Goal: Transaction & Acquisition: Subscribe to service/newsletter

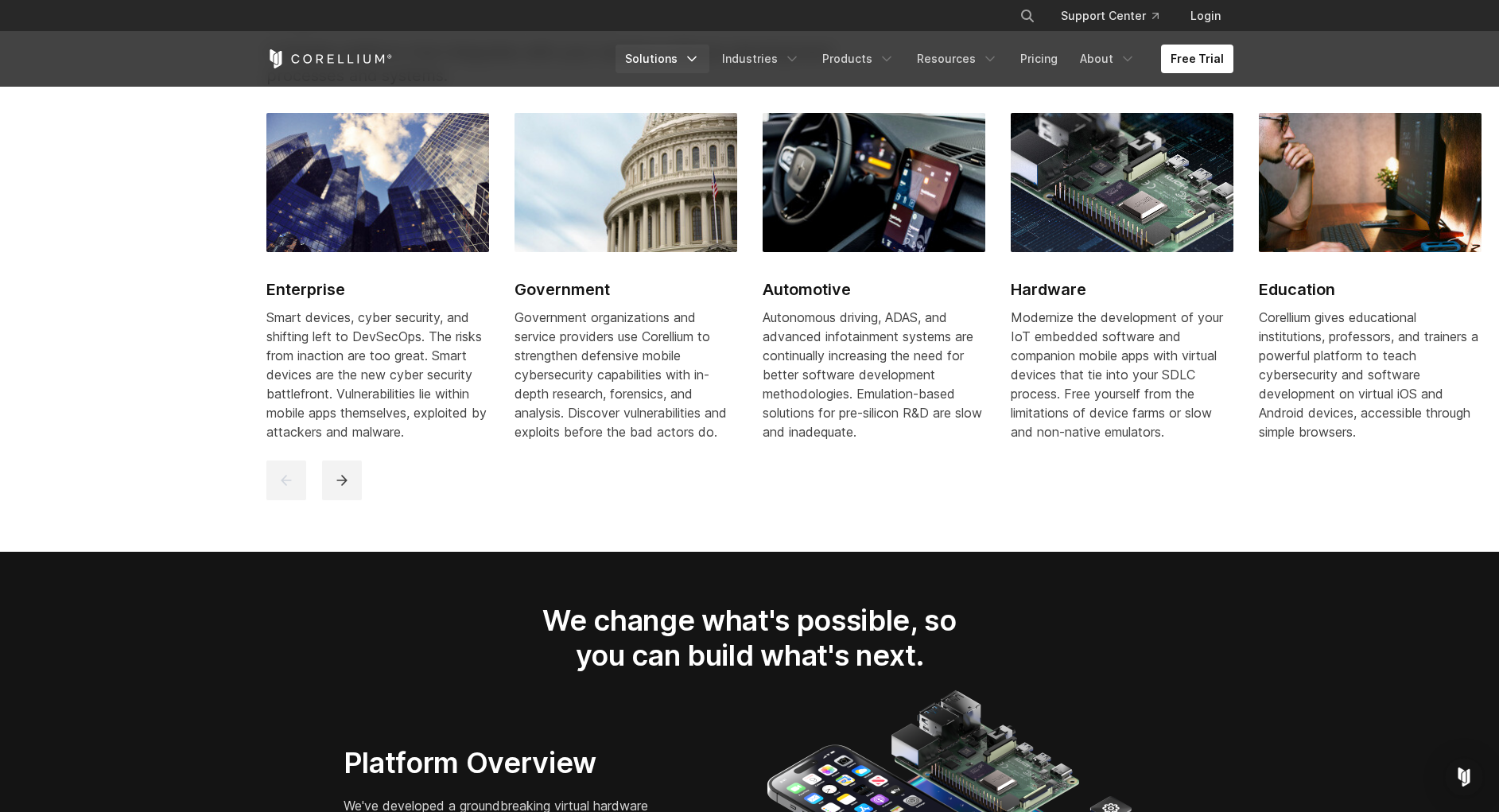
click at [700, 52] on icon "Navigation Menu" at bounding box center [691, 59] width 16 height 16
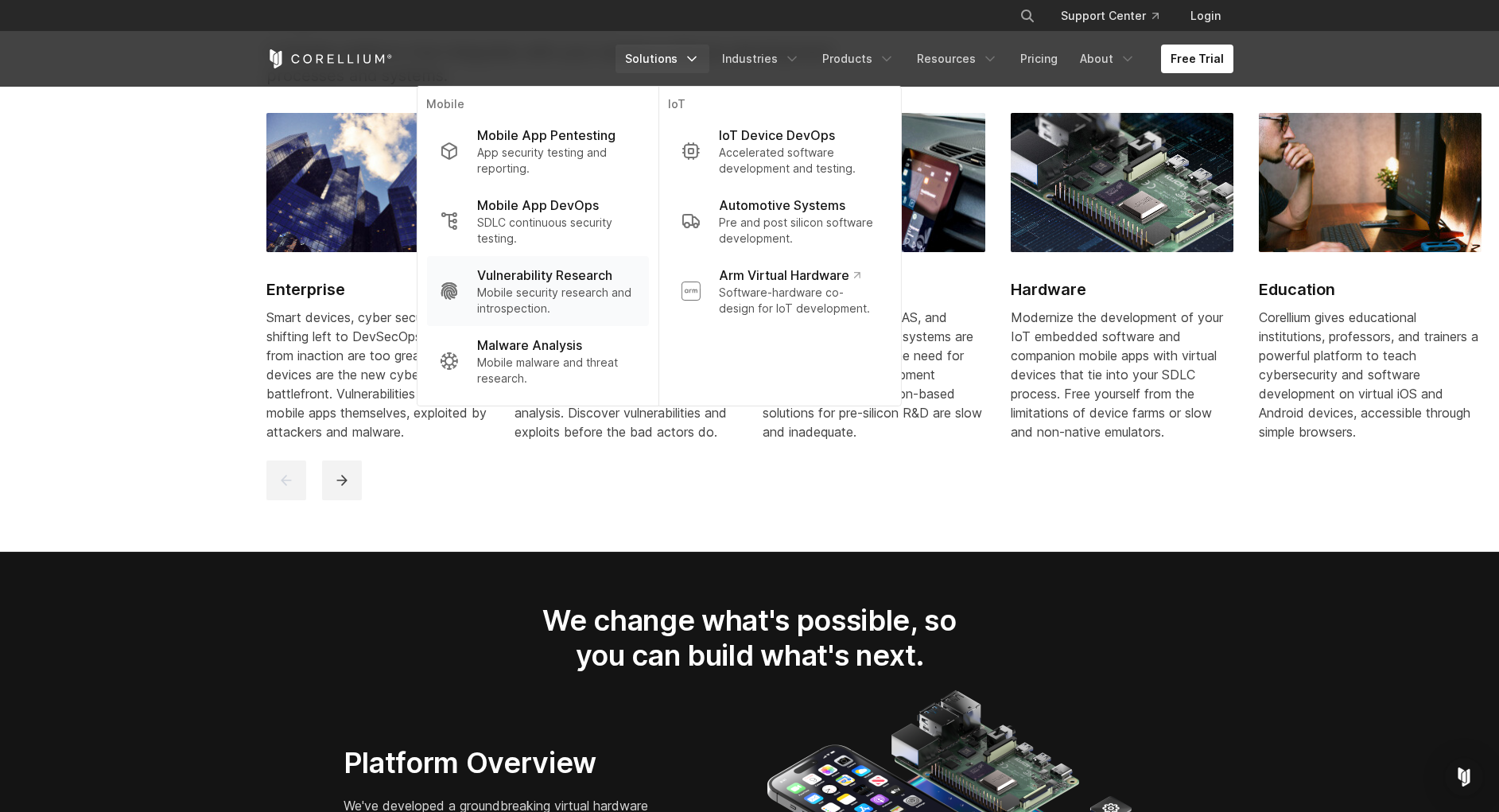
click at [609, 277] on p "Vulnerability Research" at bounding box center [545, 275] width 135 height 19
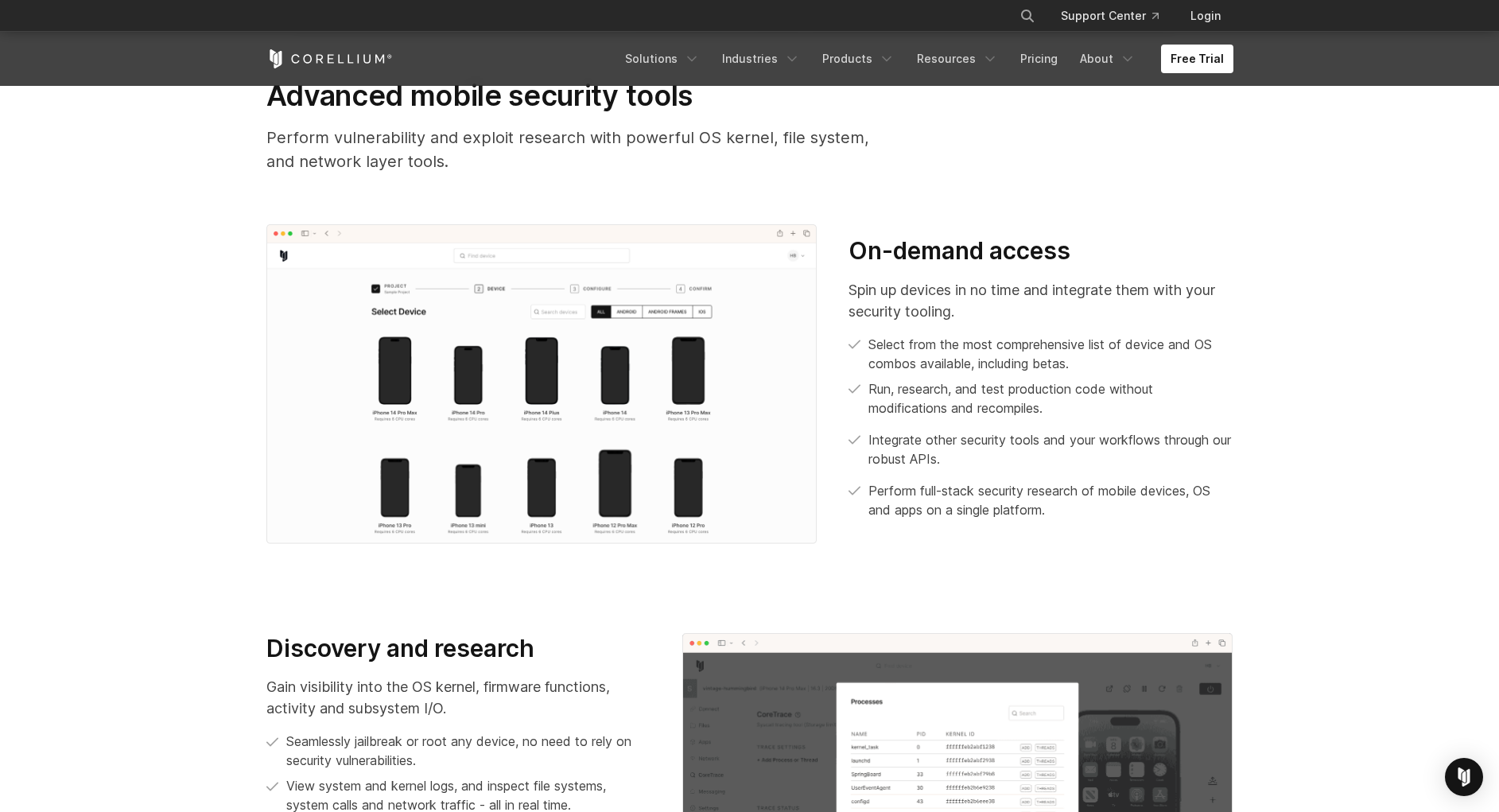
scroll to position [763, 0]
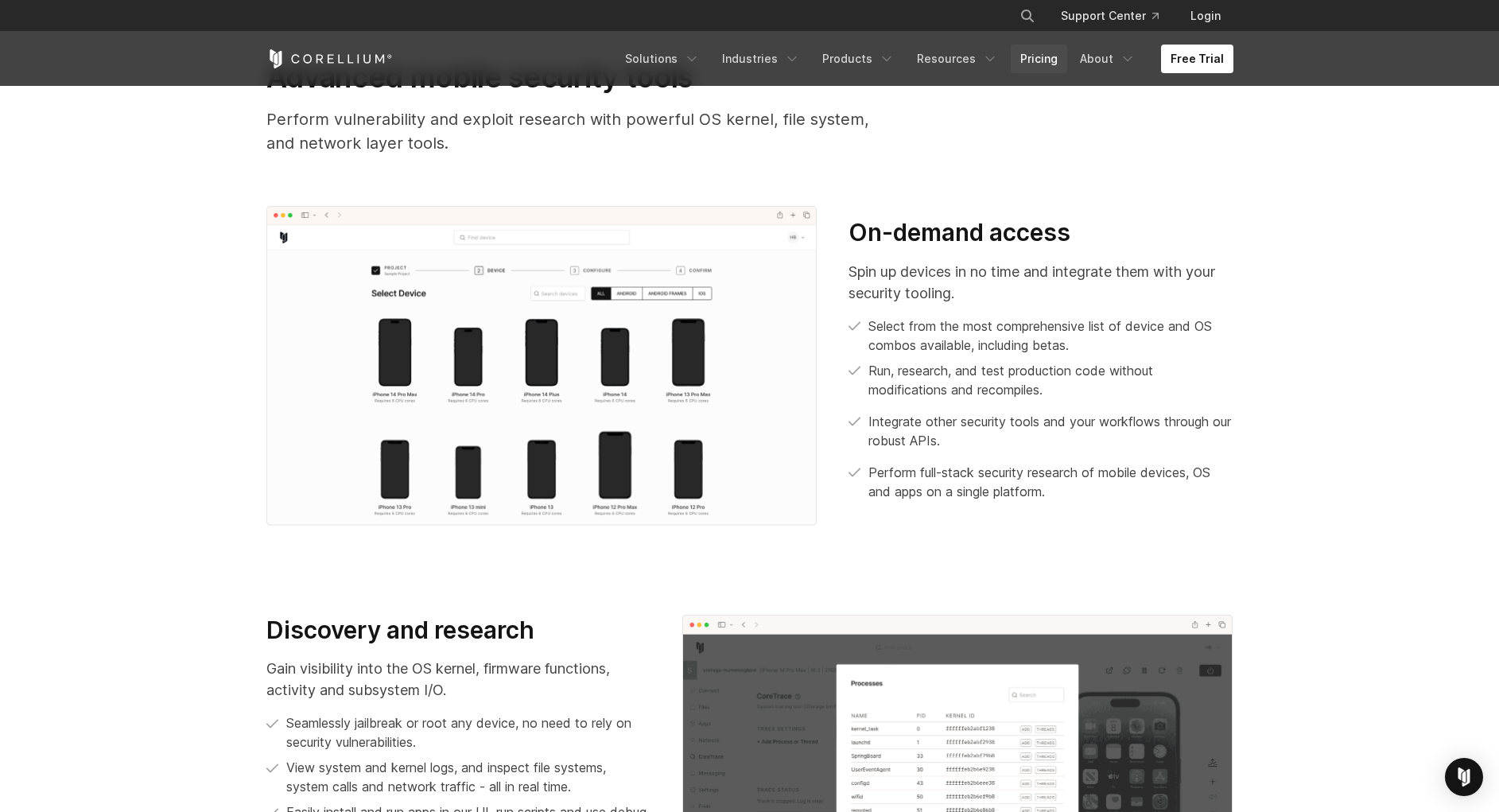
click at [1044, 59] on link "Pricing" at bounding box center [1040, 59] width 57 height 28
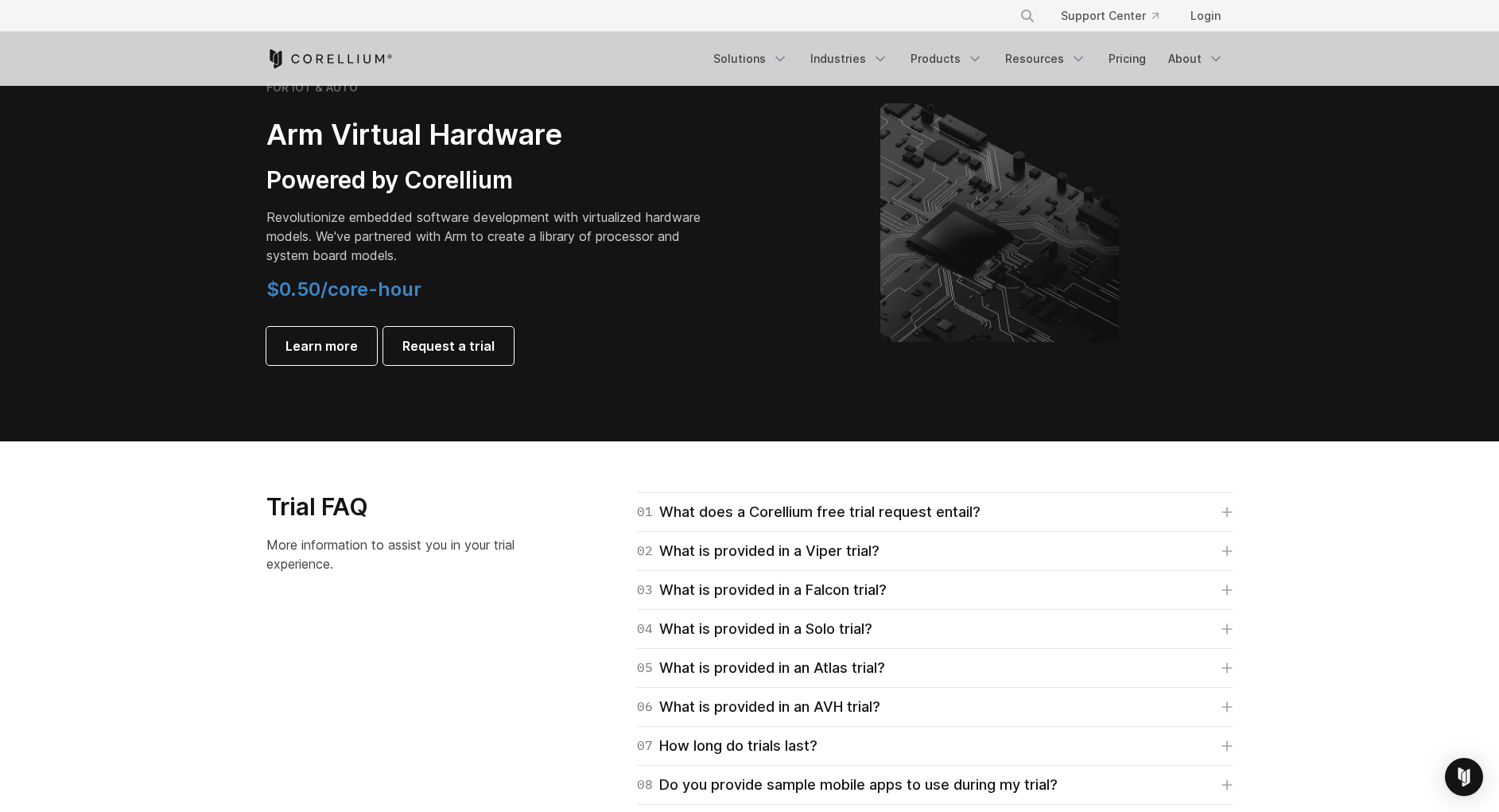
scroll to position [1908, 0]
